Goal: Information Seeking & Learning: Find specific fact

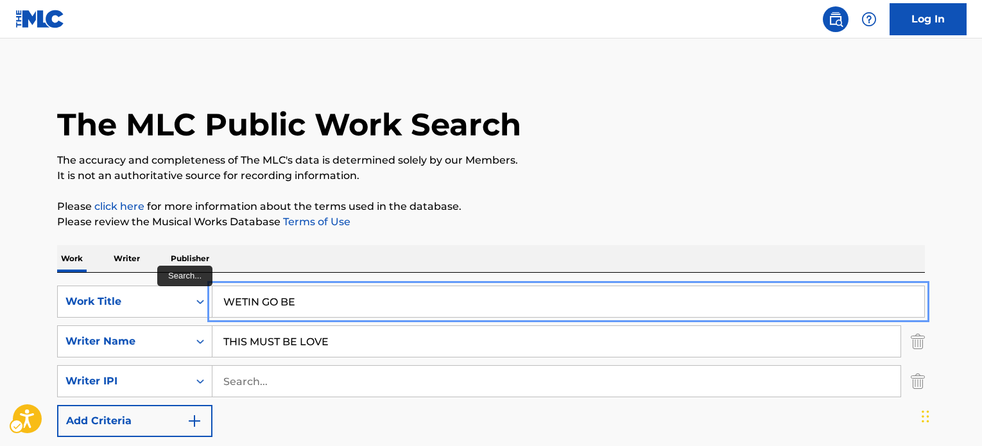
click at [421, 286] on input "WETIN GO BE" at bounding box center [568, 301] width 712 height 31
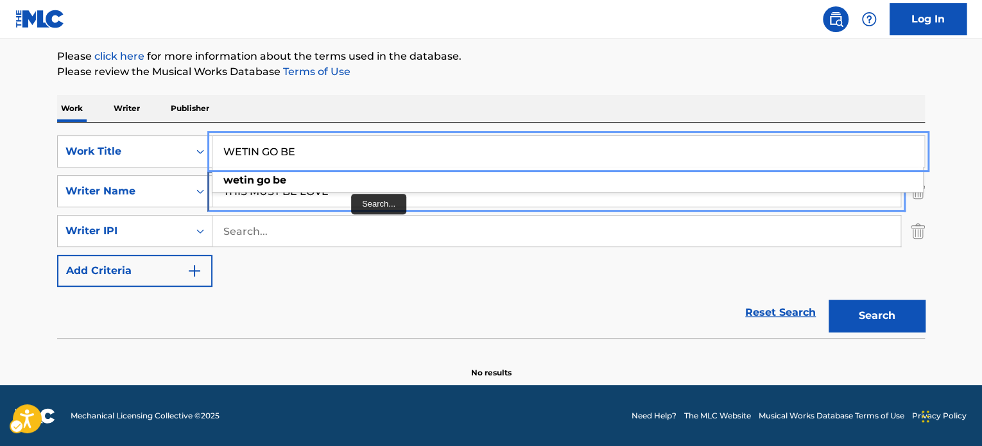
click at [338, 197] on input "THIS MUST BE LOVE" at bounding box center [556, 191] width 688 height 31
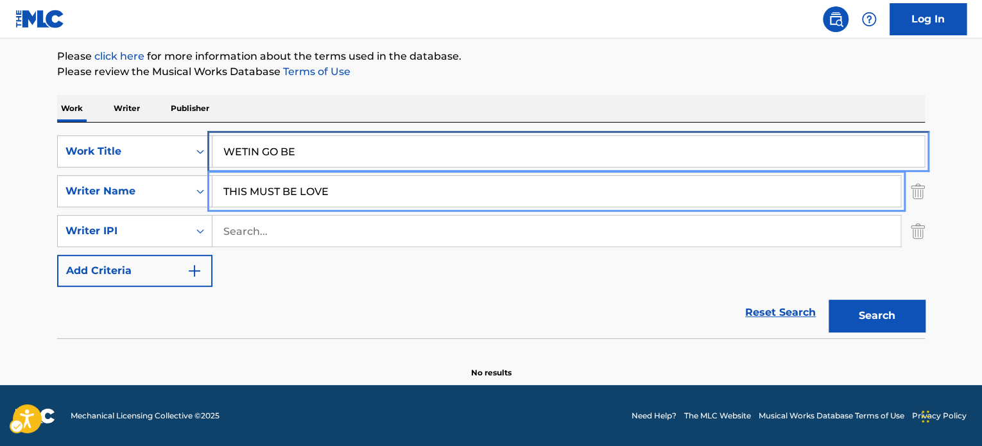
click at [331, 160] on input "WETIN GO BE" at bounding box center [568, 151] width 712 height 31
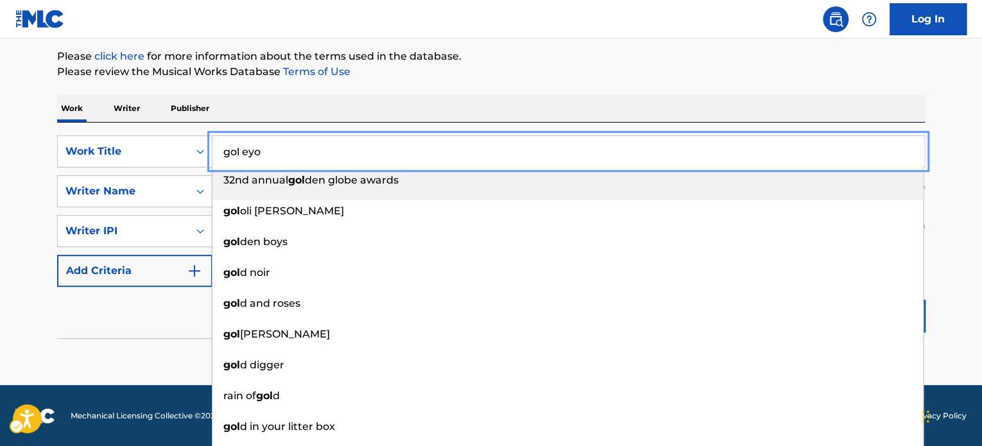
type input "gol eyo"
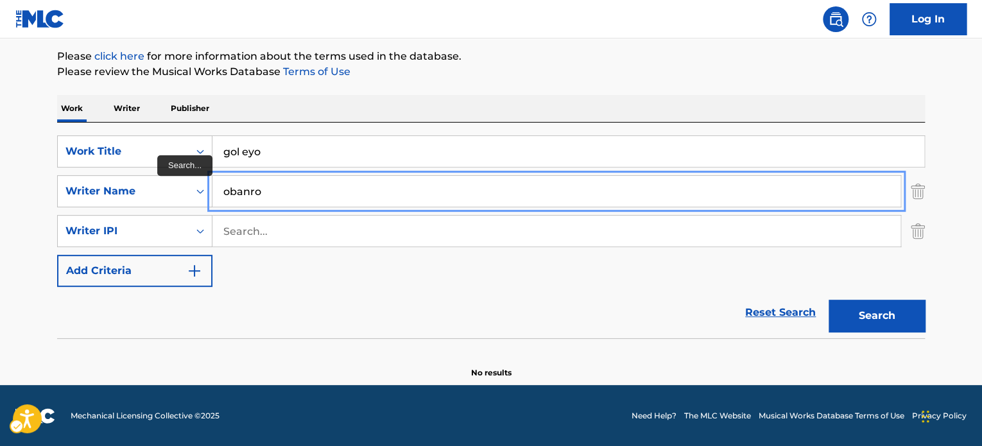
type input "obanro"
click at [57, 255] on button "Add Criteria" at bounding box center [134, 271] width 155 height 32
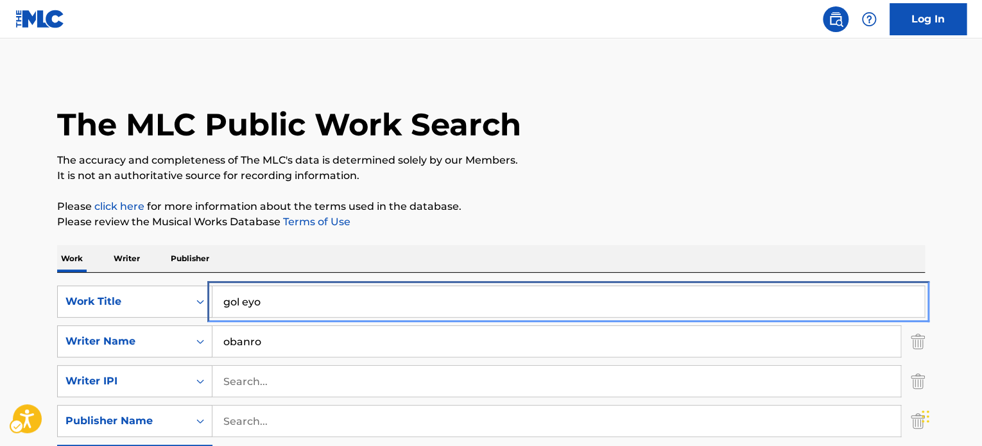
click at [306, 293] on input "gol eyo" at bounding box center [568, 301] width 712 height 31
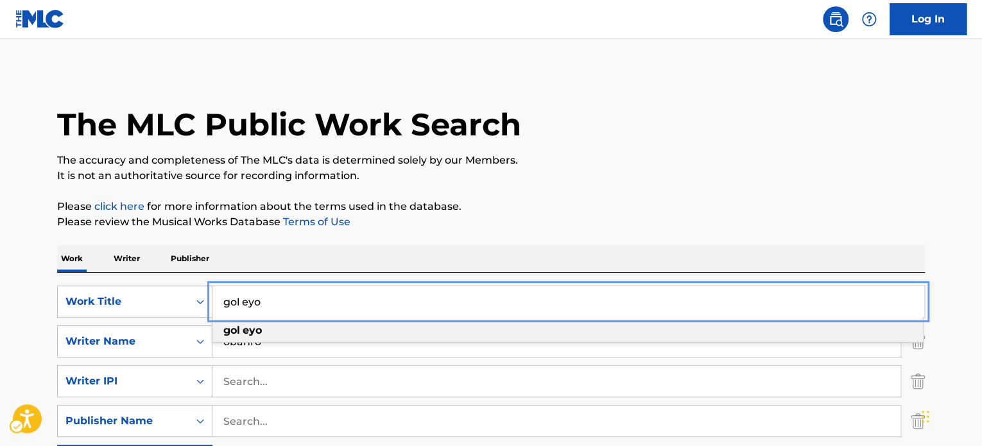
paste input "THIS MUST BE LOVE"
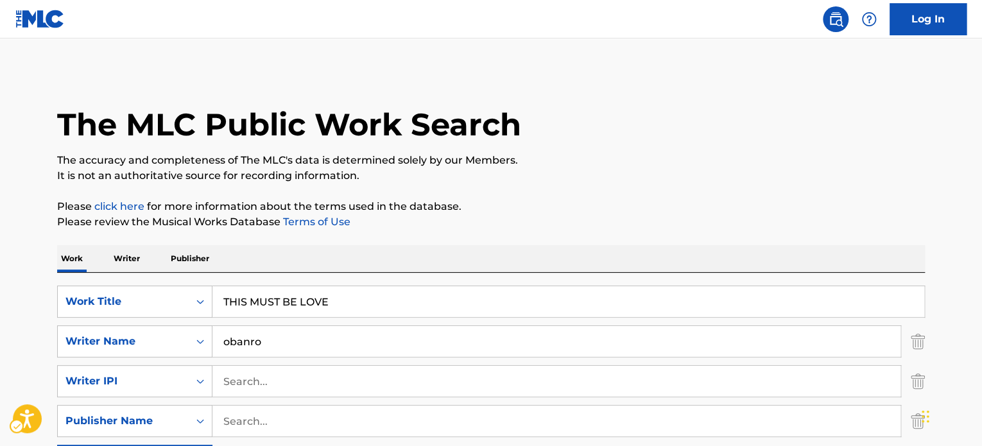
click at [639, 191] on div "The MLC Public Work Search The accuracy and completeness of The MLC's data is d…" at bounding box center [491, 390] width 899 height 639
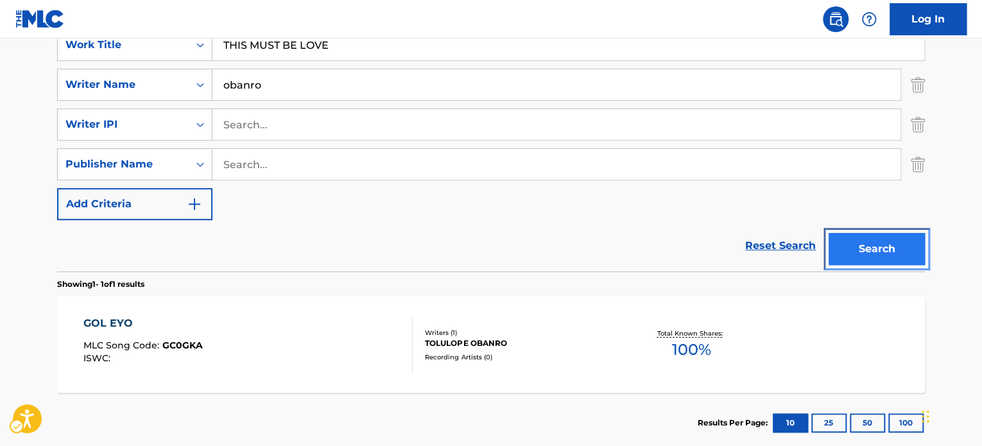
click at [857, 263] on button "Search" at bounding box center [877, 249] width 96 height 32
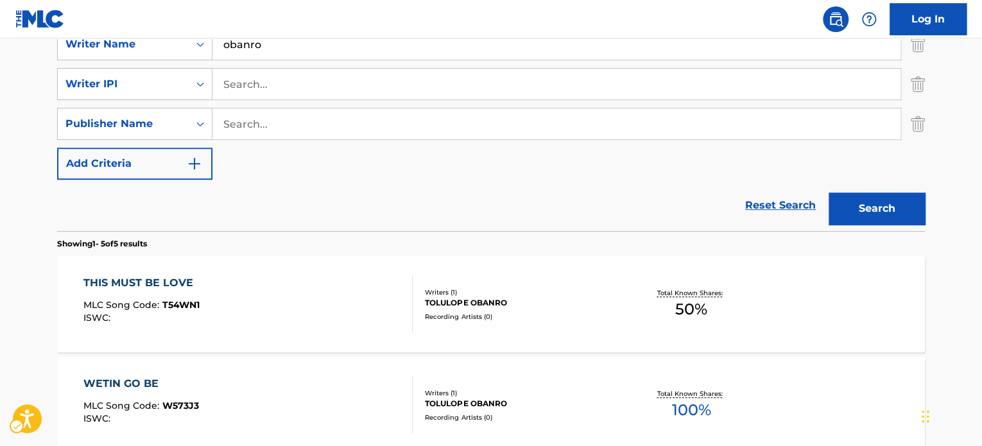
scroll to position [144, 0]
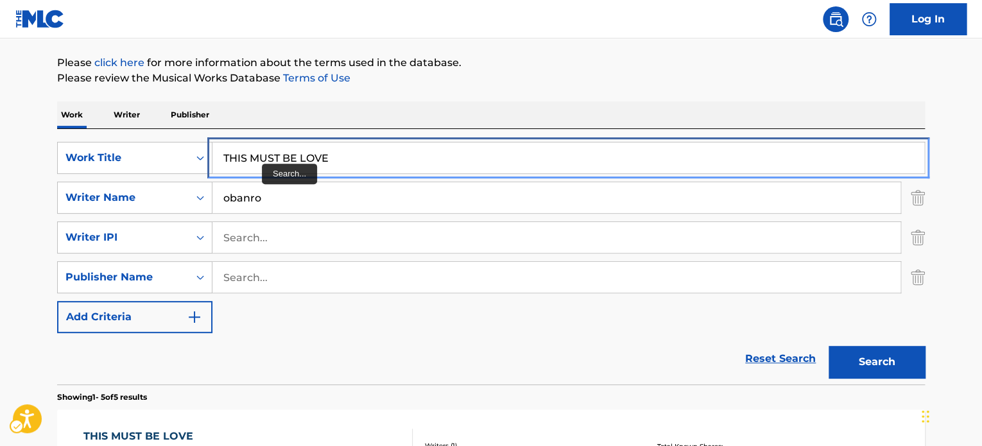
click at [309, 150] on input "THIS MUST BE LOVE" at bounding box center [568, 157] width 712 height 31
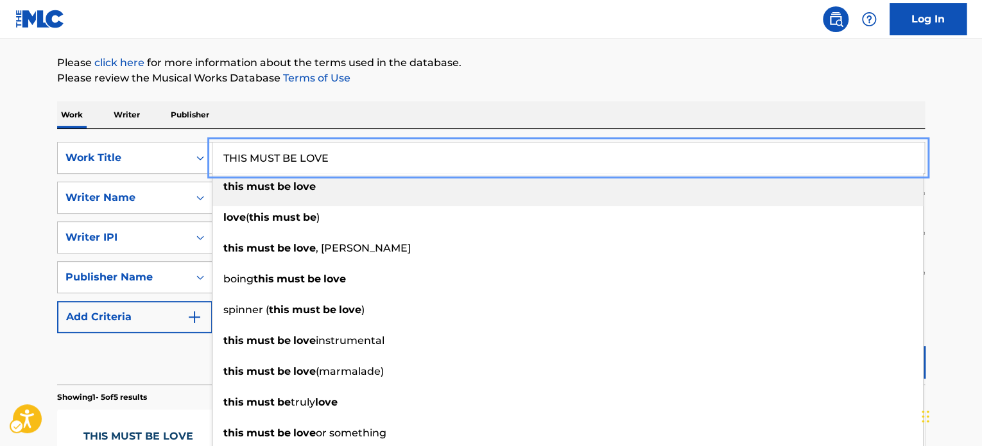
click at [309, 150] on input "THIS MUST BE LOVE" at bounding box center [568, 157] width 712 height 31
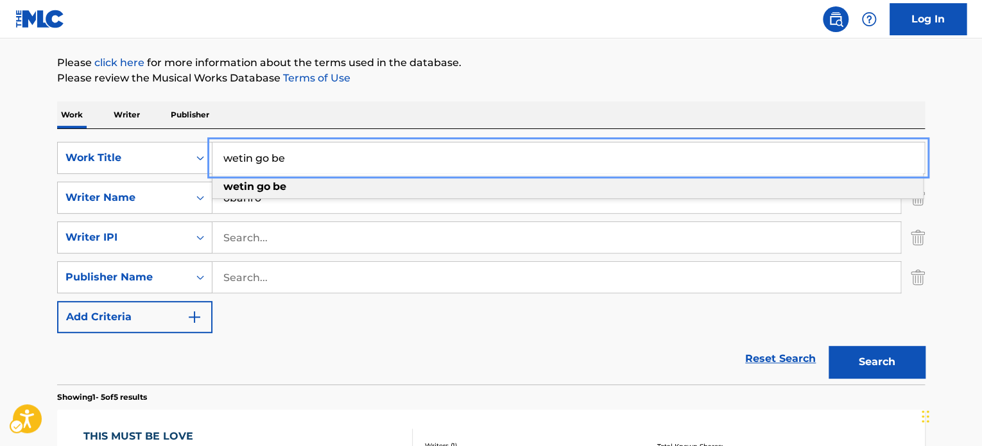
click at [404, 107] on div "Work Writer Publisher" at bounding box center [491, 114] width 868 height 27
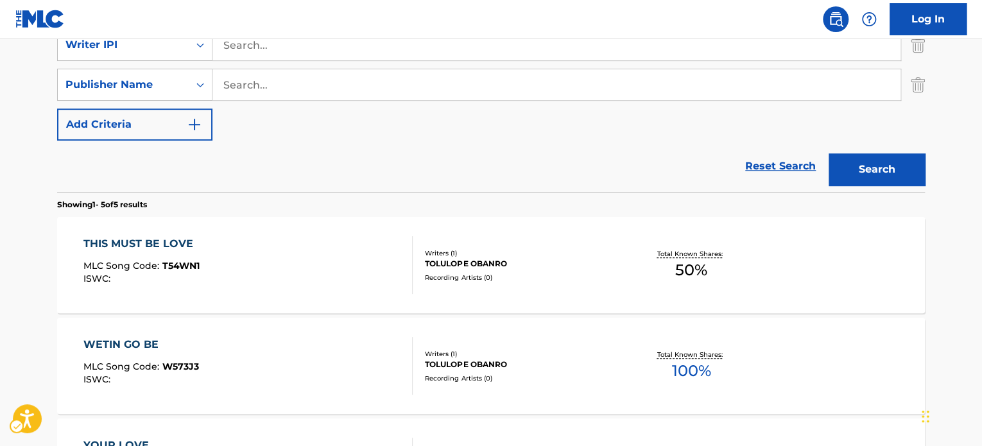
drag, startPoint x: 869, startPoint y: 197, endPoint x: 868, endPoint y: 191, distance: 6.5
click at [868, 193] on section "Showing 1 - 5 of 5 results" at bounding box center [491, 201] width 868 height 19
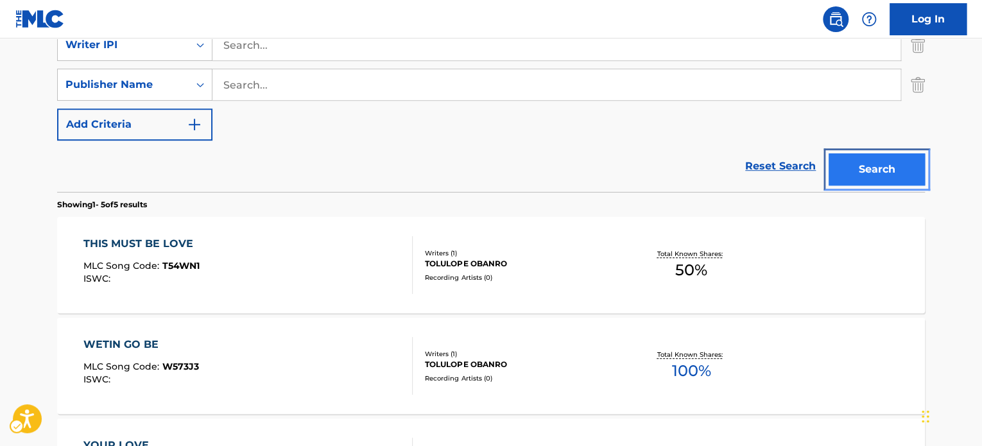
click at [866, 170] on button "Search" at bounding box center [877, 169] width 96 height 32
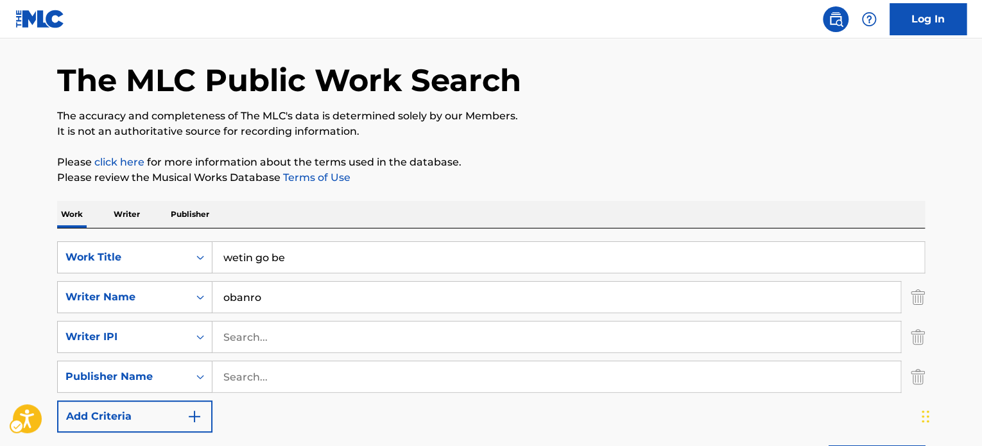
scroll to position [43, 0]
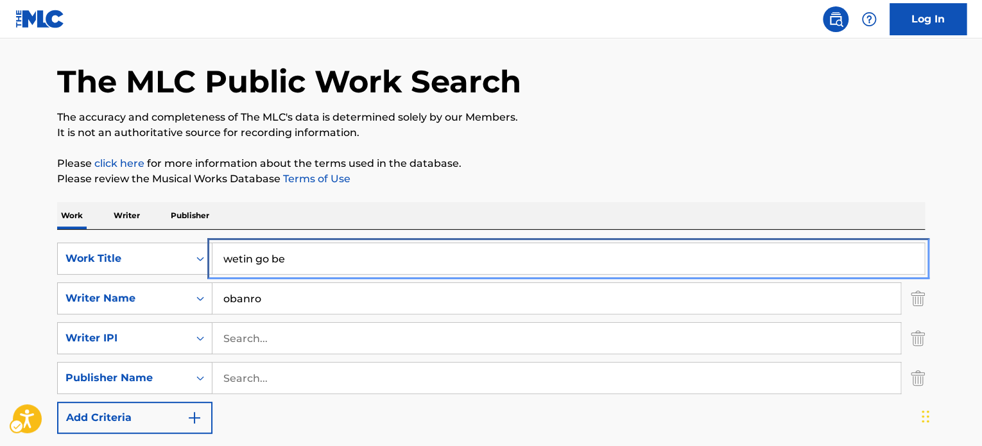
click at [399, 255] on input "wetin go be" at bounding box center [568, 258] width 712 height 31
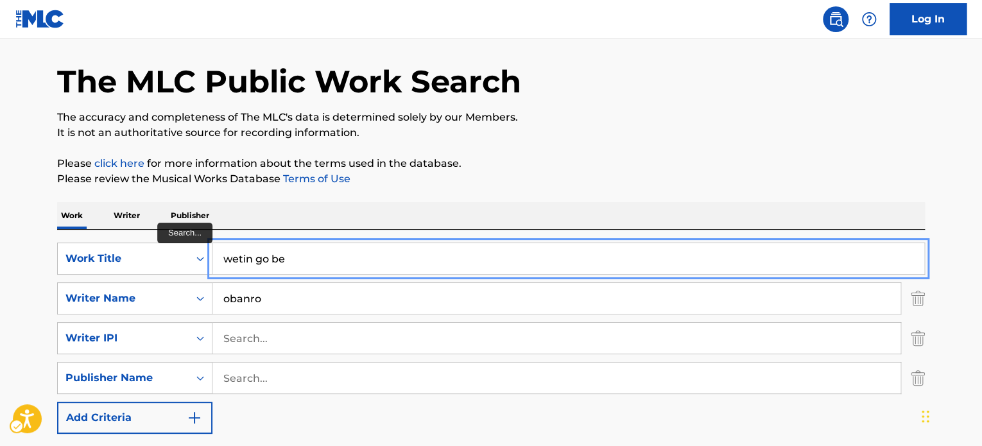
paste input "WON RE"
click at [665, 151] on div "The MLC Public Work Search The accuracy and completeness of The MLC's data is d…" at bounding box center [491, 398] width 899 height 740
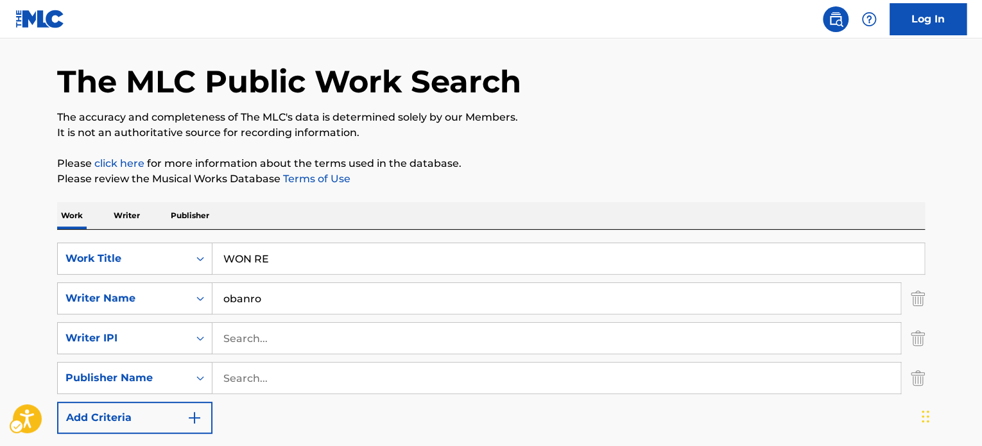
scroll to position [364, 0]
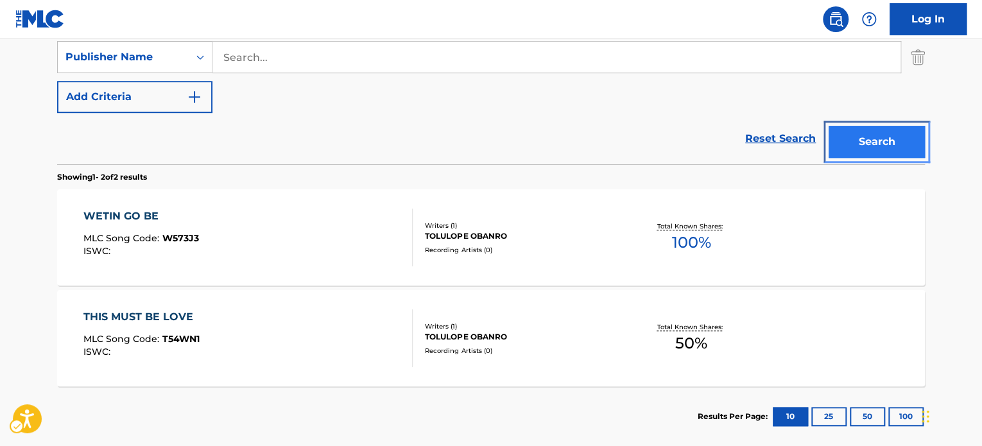
click at [874, 154] on button "Search" at bounding box center [877, 142] width 96 height 32
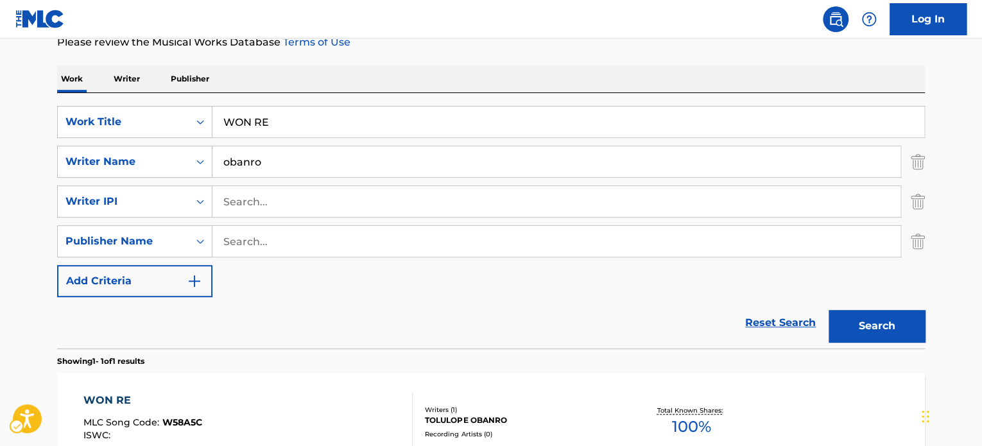
scroll to position [139, 0]
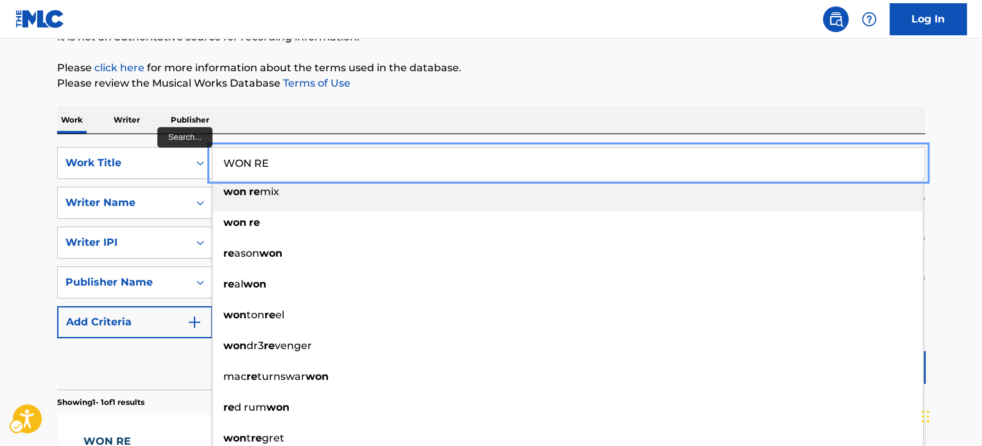
click at [283, 158] on input "WON RE" at bounding box center [568, 163] width 712 height 31
paste input "QUEEN MOTHER"
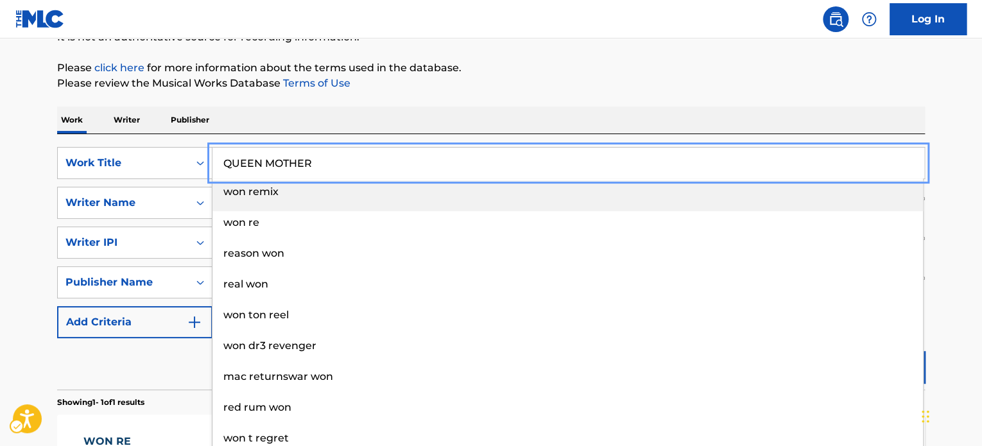
drag, startPoint x: 452, startPoint y: 116, endPoint x: 795, endPoint y: 179, distance: 349.2
click at [453, 116] on div "Work Writer Publisher" at bounding box center [491, 120] width 868 height 27
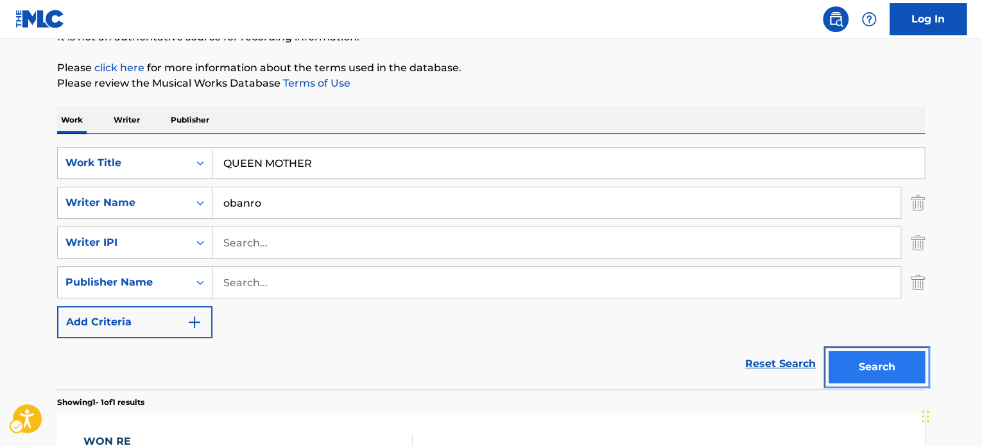
click at [879, 370] on button "Search" at bounding box center [877, 367] width 96 height 32
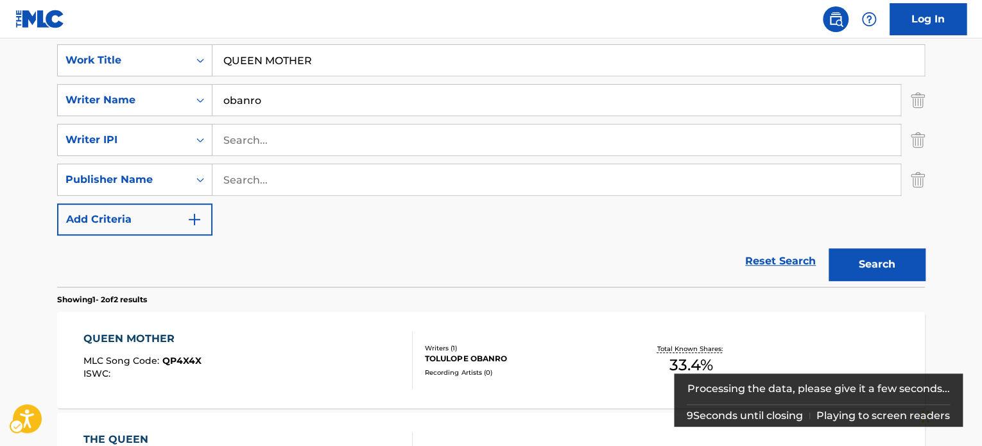
scroll to position [203, 0]
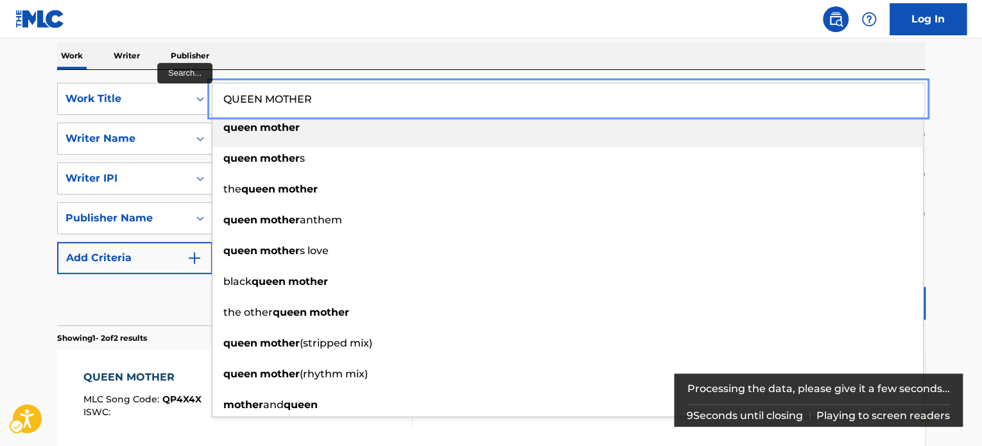
click at [294, 105] on input "QUEEN MOTHER" at bounding box center [568, 98] width 712 height 31
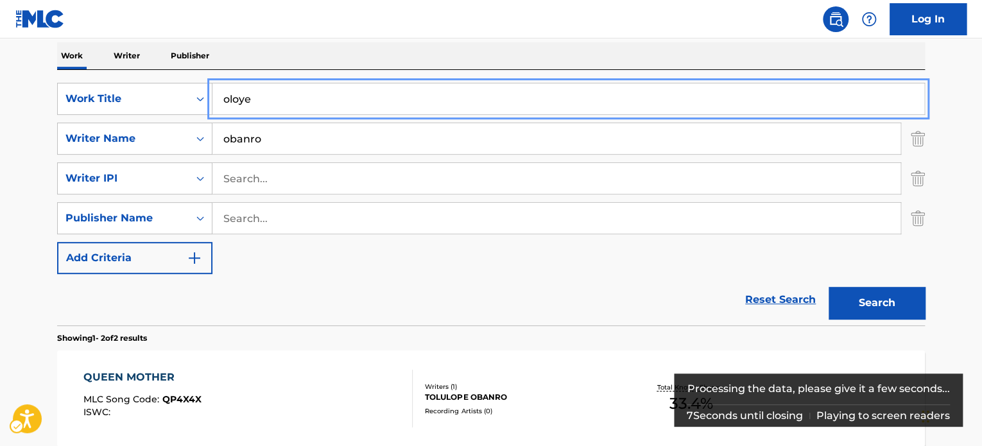
click at [57, 242] on button "Add Criteria" at bounding box center [134, 258] width 155 height 32
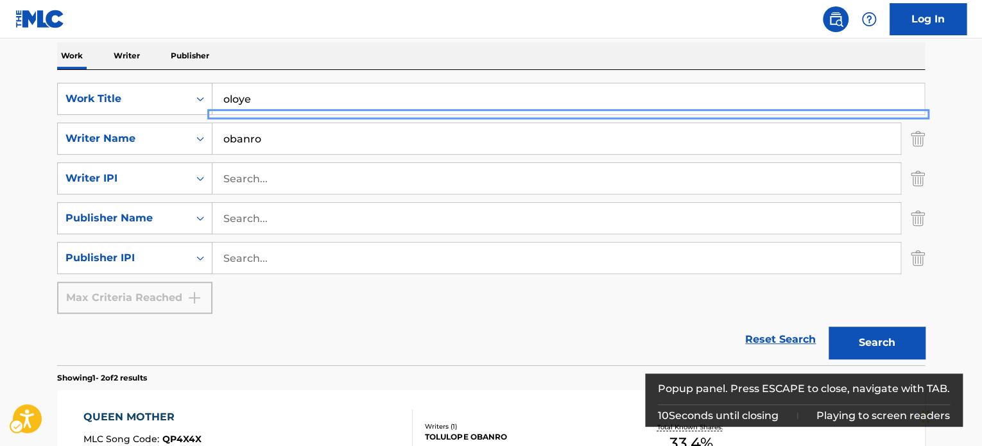
click at [364, 64] on div "Work Writer Publisher" at bounding box center [491, 55] width 868 height 27
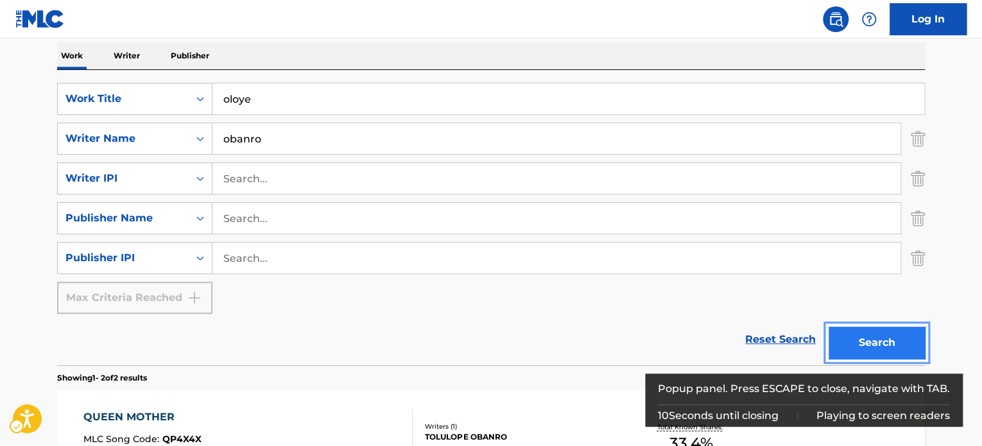
click at [853, 336] on button "Search" at bounding box center [877, 343] width 96 height 32
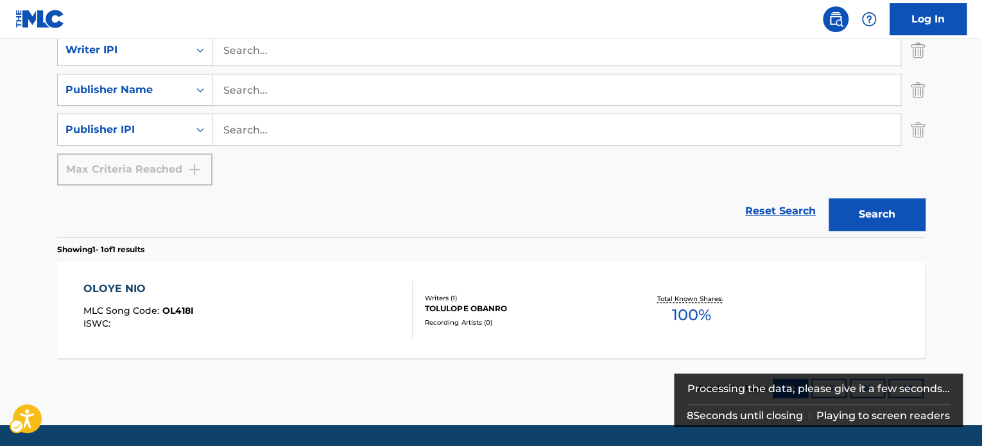
scroll to position [303, 0]
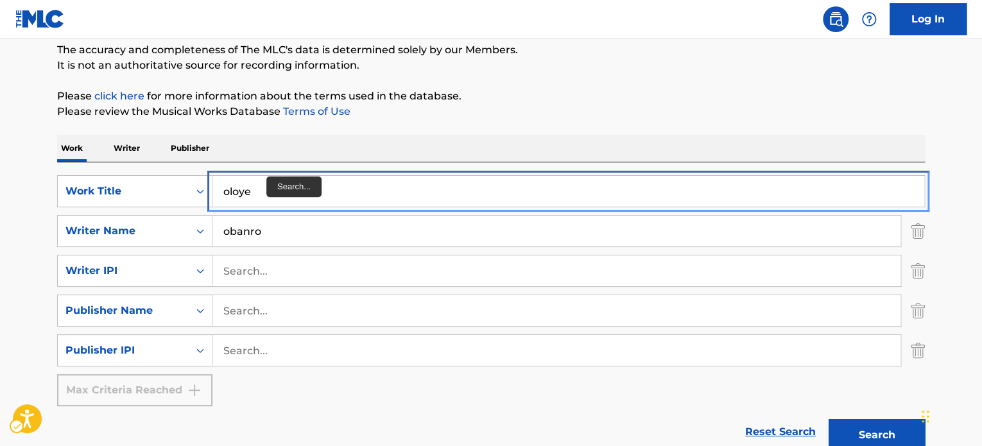
click at [273, 193] on input "oloye" at bounding box center [568, 191] width 712 height 31
paste input "FOLK OF LISABI"
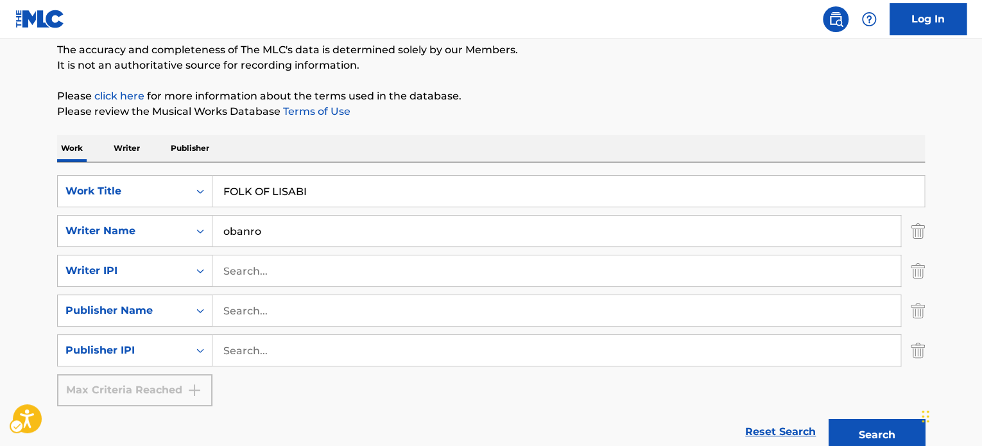
click at [561, 107] on p "Please review the Musical Works Database Terms of Use | New Window" at bounding box center [491, 111] width 868 height 15
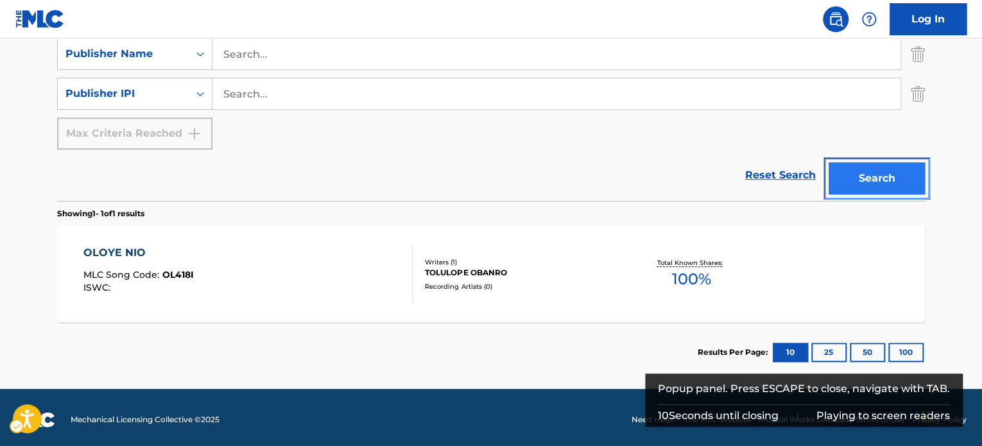
click at [868, 182] on button "Search" at bounding box center [877, 178] width 96 height 32
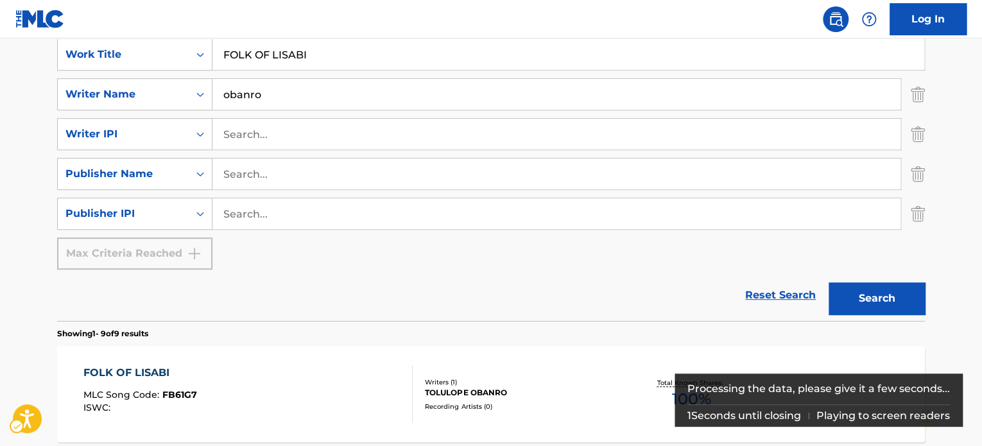
scroll to position [239, 0]
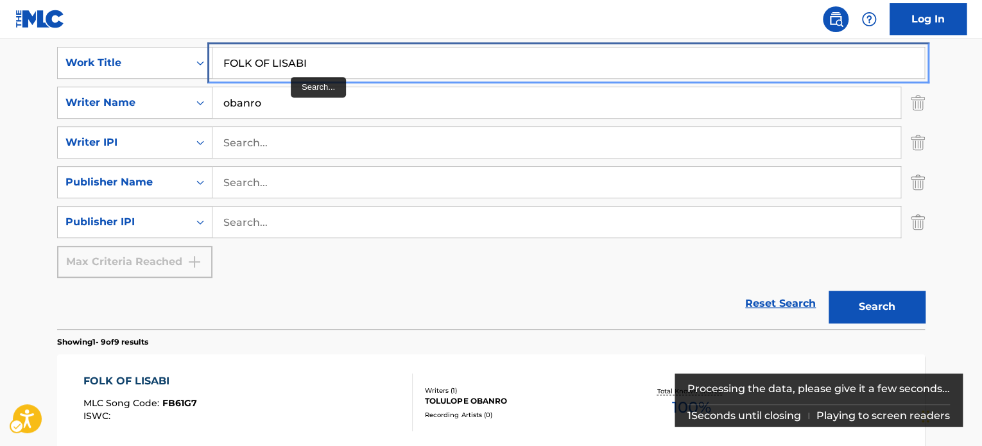
click at [295, 73] on input "FOLK OF LISABI" at bounding box center [568, 62] width 712 height 31
paste input "ARAGBA ARAGBA"
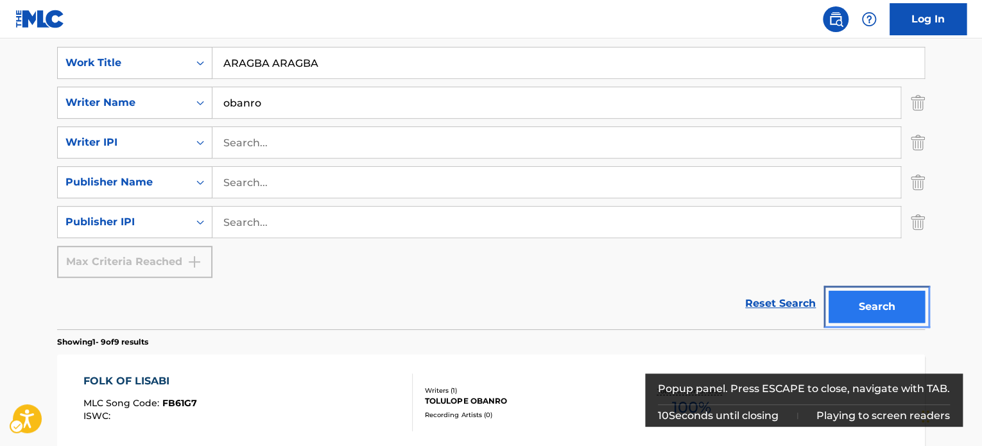
click at [897, 311] on button "Search" at bounding box center [877, 307] width 96 height 32
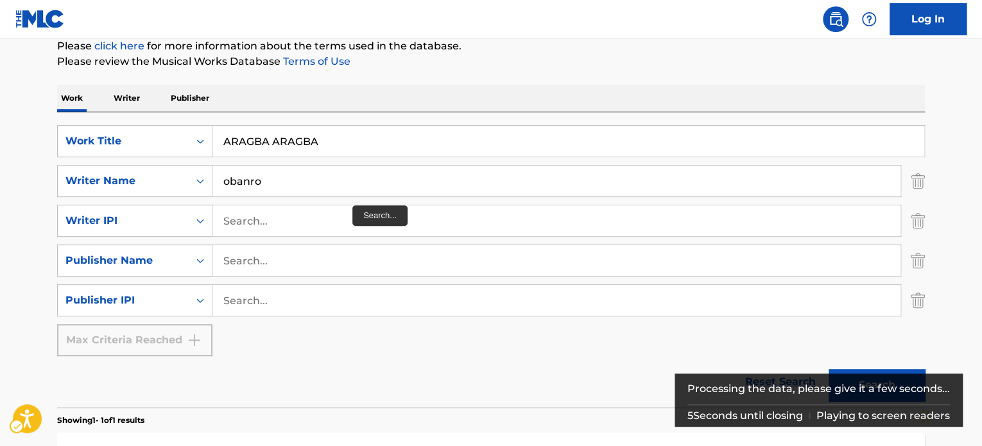
scroll to position [144, 0]
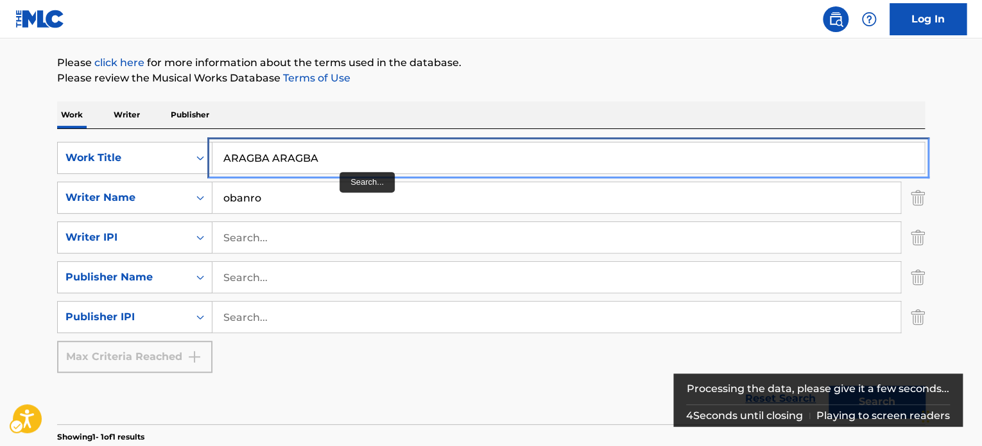
click at [301, 161] on input "ARAGBA ARAGBA" at bounding box center [568, 157] width 712 height 31
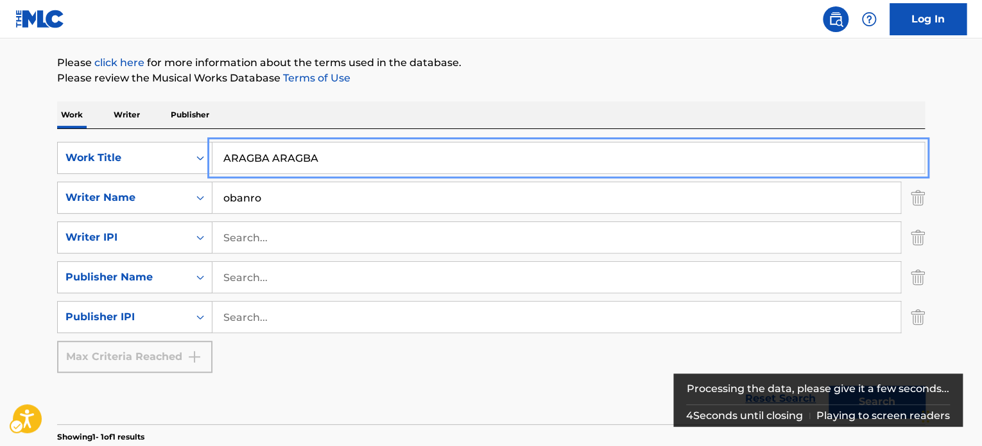
paste input "EWU NBE"
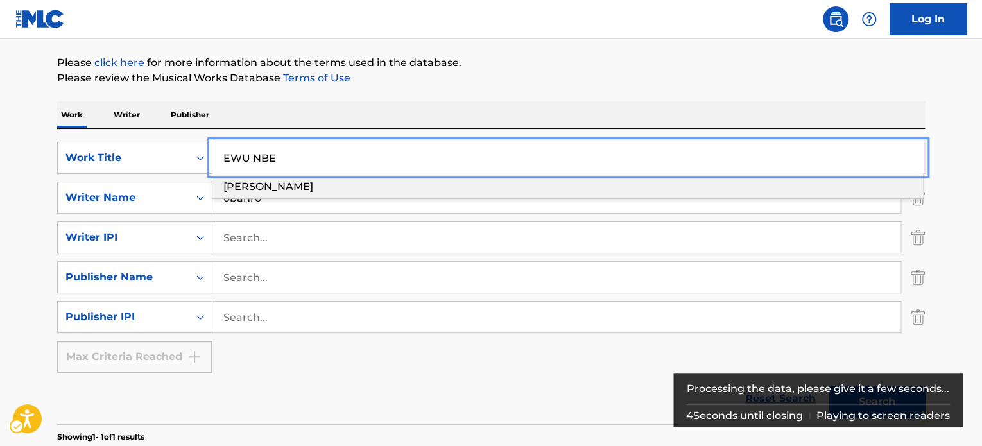
type input "EWU NBE"
click at [508, 109] on div "Work Writer Publisher" at bounding box center [491, 114] width 868 height 27
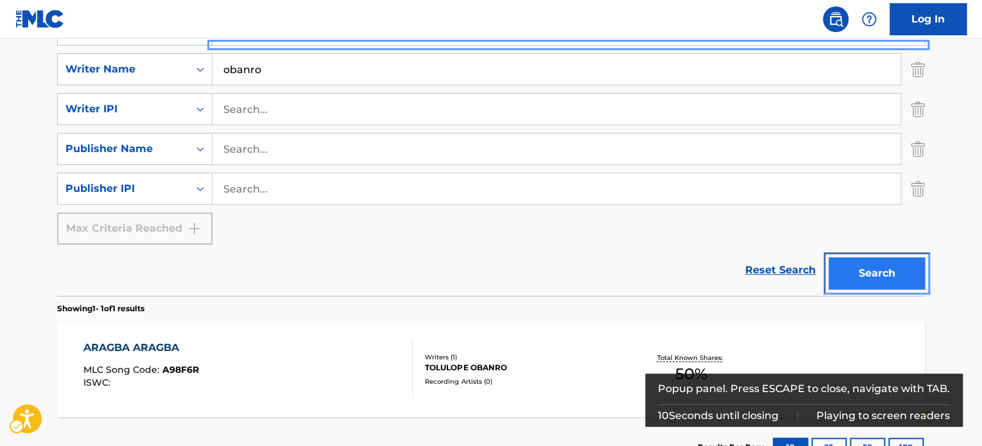
click at [863, 260] on button "Search" at bounding box center [877, 273] width 96 height 32
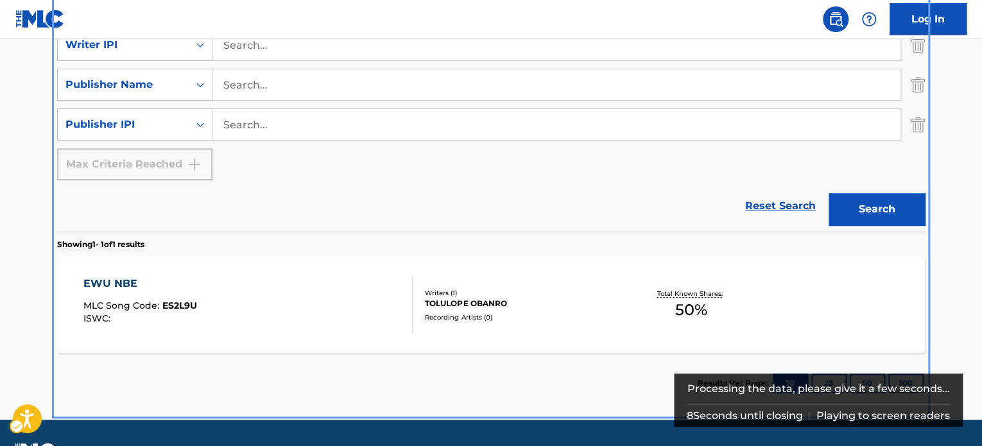
scroll to position [303, 0]
